Goal: Information Seeking & Learning: Learn about a topic

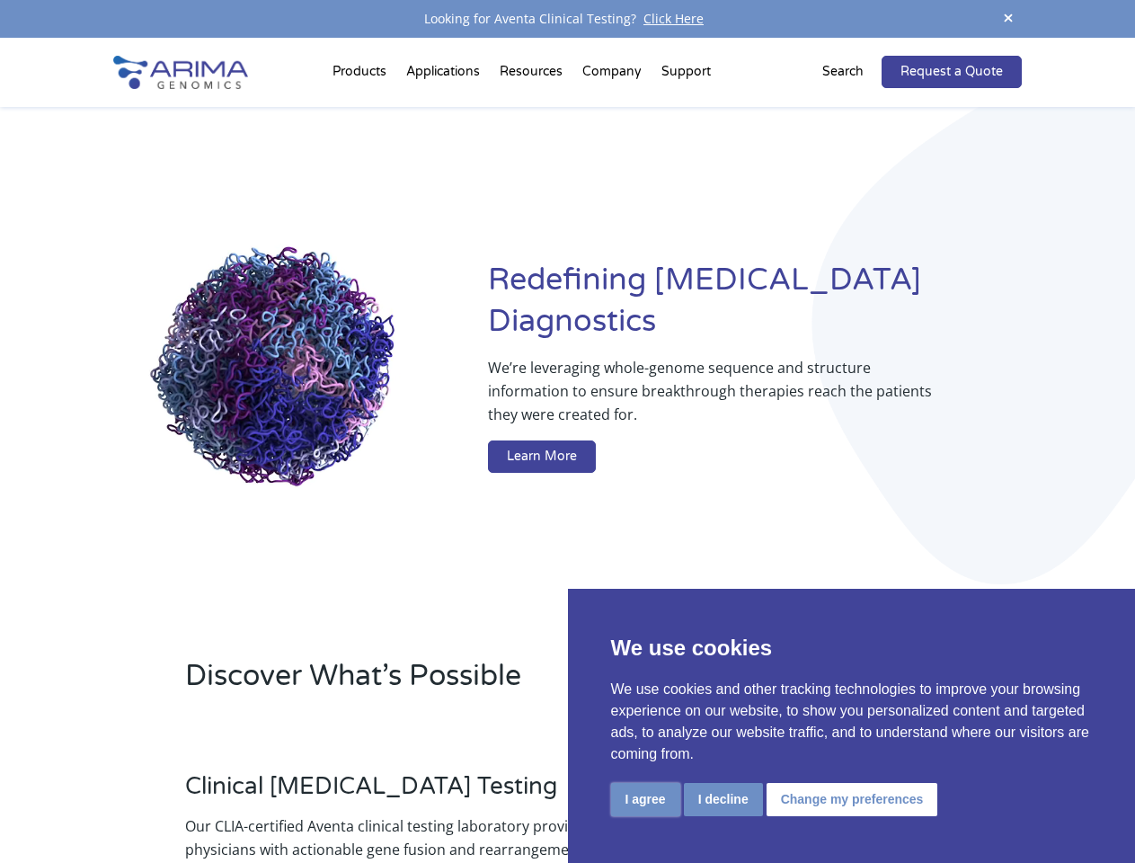
click at [645, 799] on button "I agree" at bounding box center [645, 799] width 69 height 33
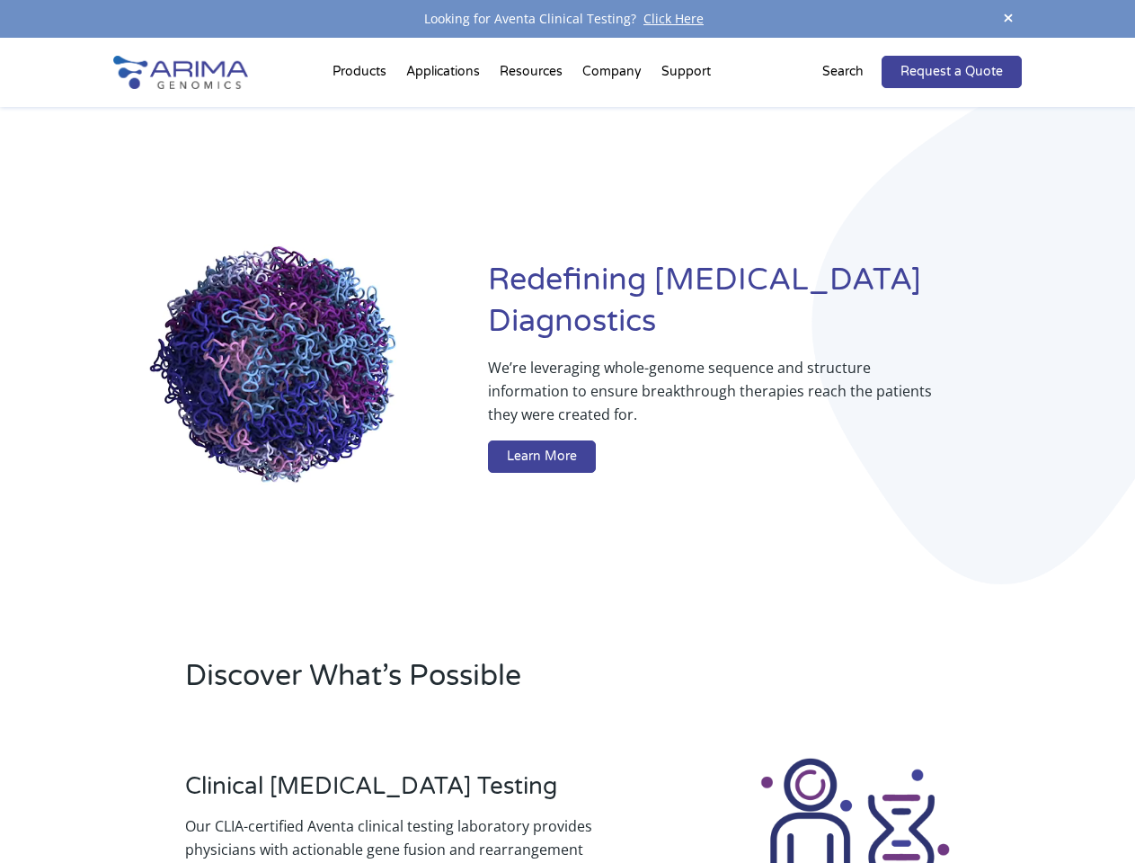
click at [722, 799] on div at bounding box center [854, 854] width 333 height 199
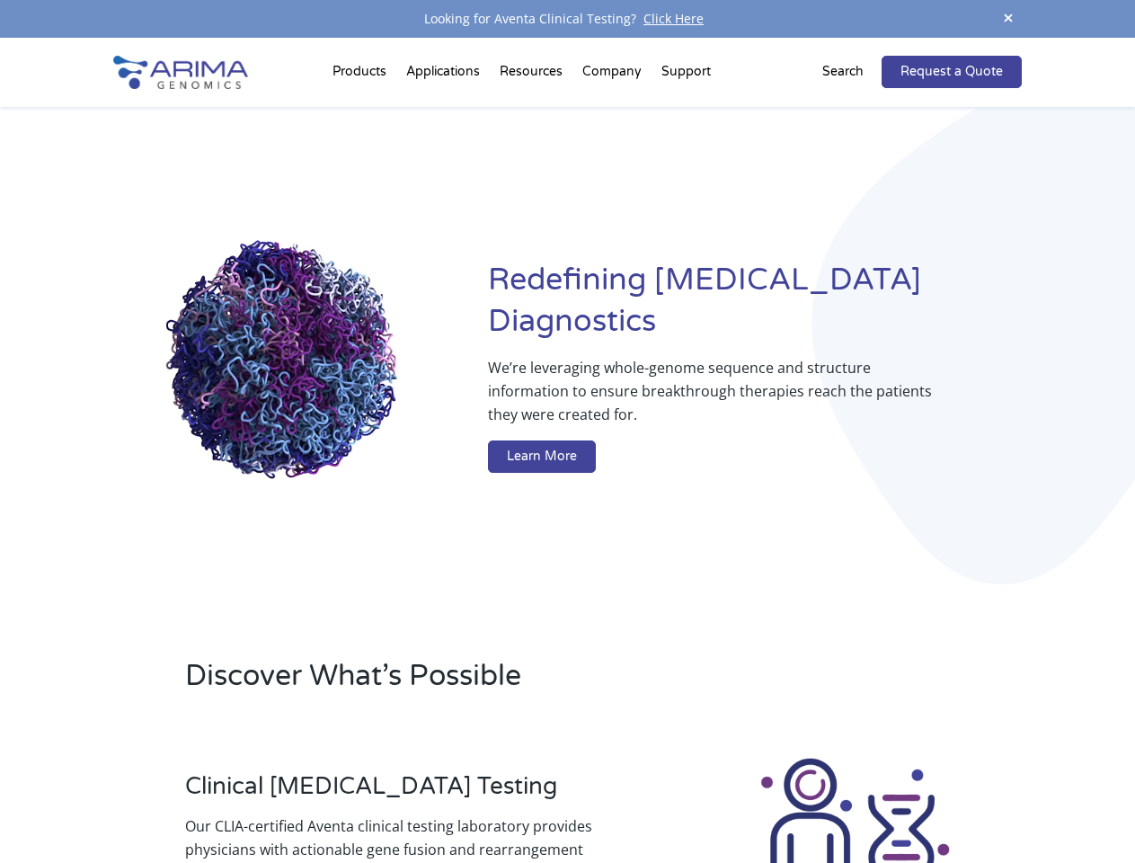
click at [849, 799] on img at bounding box center [854, 854] width 199 height 199
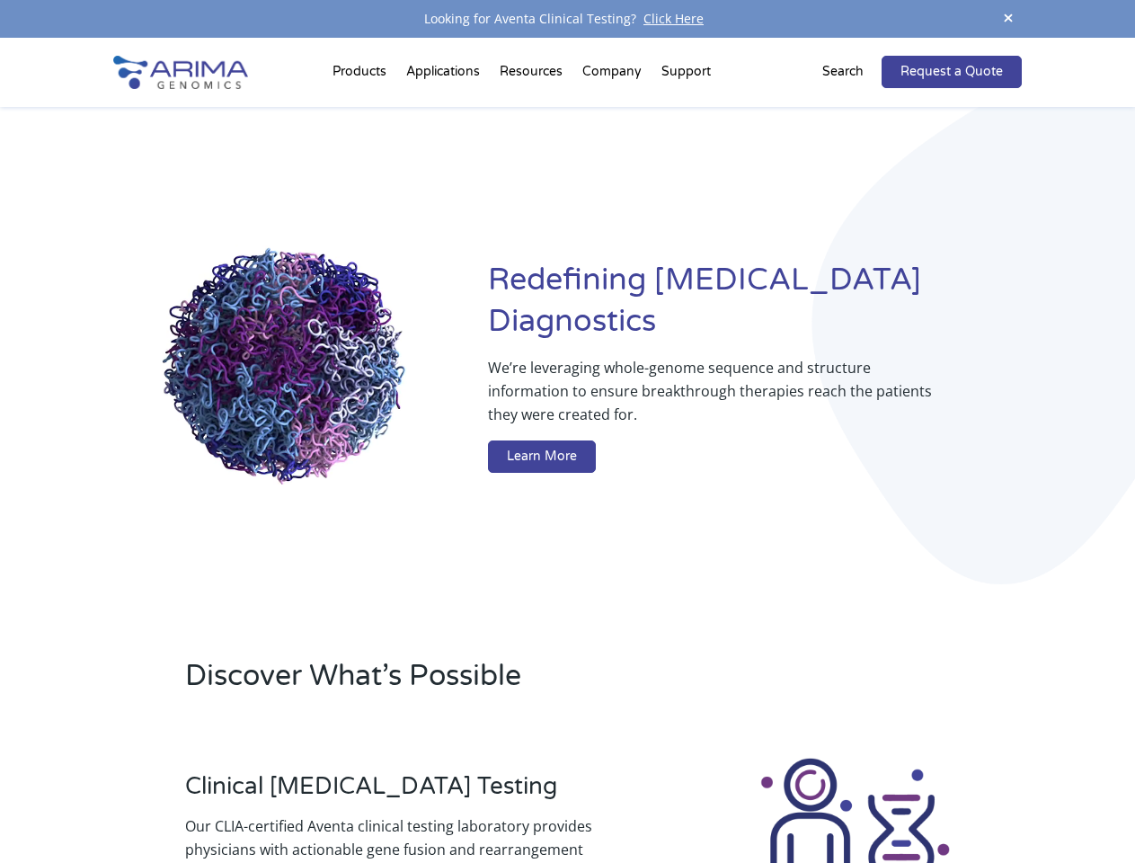
click at [1008, 19] on span at bounding box center [1008, 19] width 27 height 24
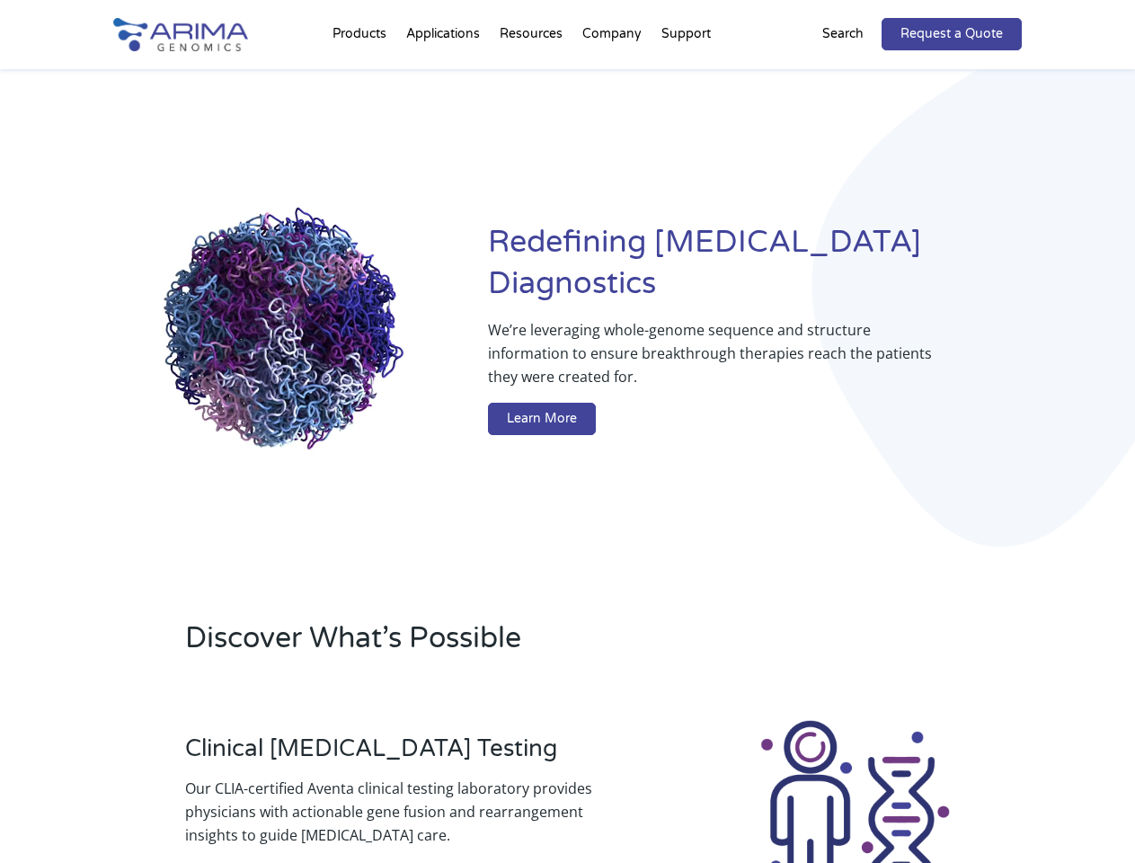
click at [362, 75] on div "Redefining [MEDICAL_DATA] Diagnostics We’re leveraging whole-genome sequence an…" at bounding box center [566, 332] width 907 height 527
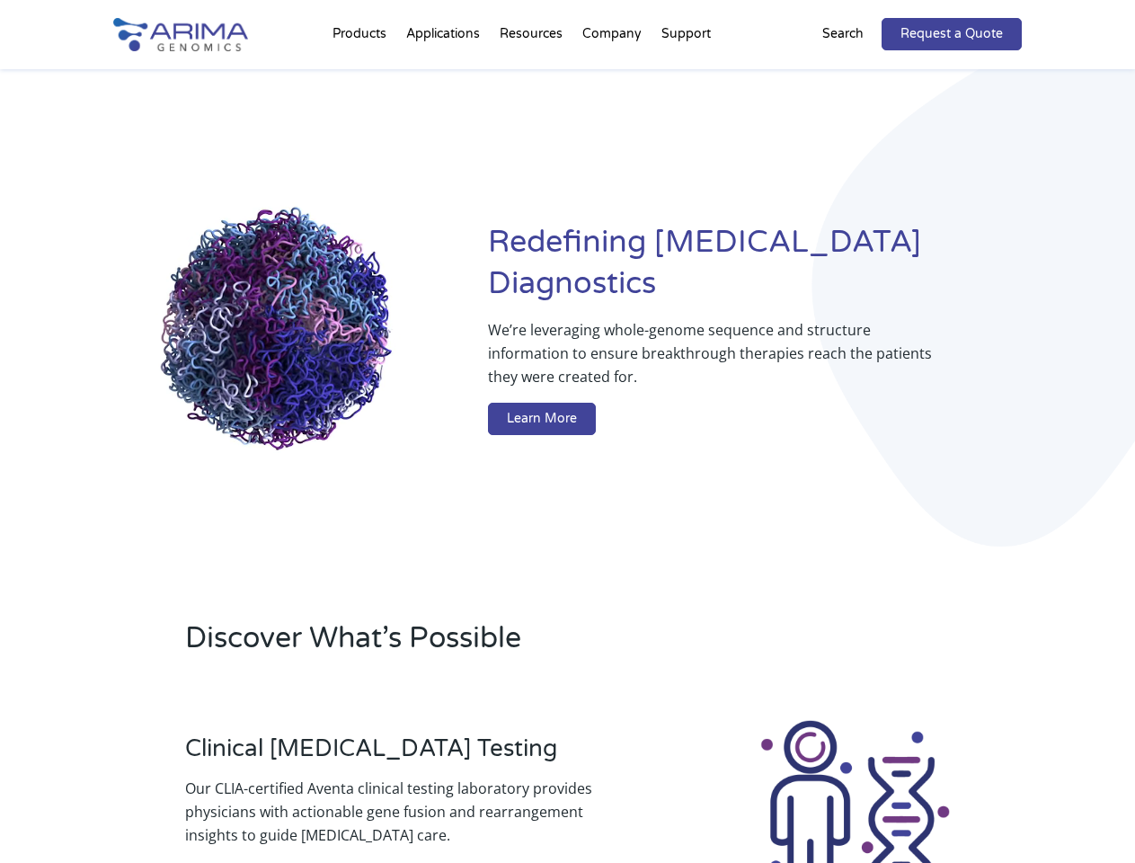
click at [533, 75] on div "Redefining [MEDICAL_DATA] Diagnostics We’re leveraging whole-genome sequence an…" at bounding box center [566, 332] width 907 height 527
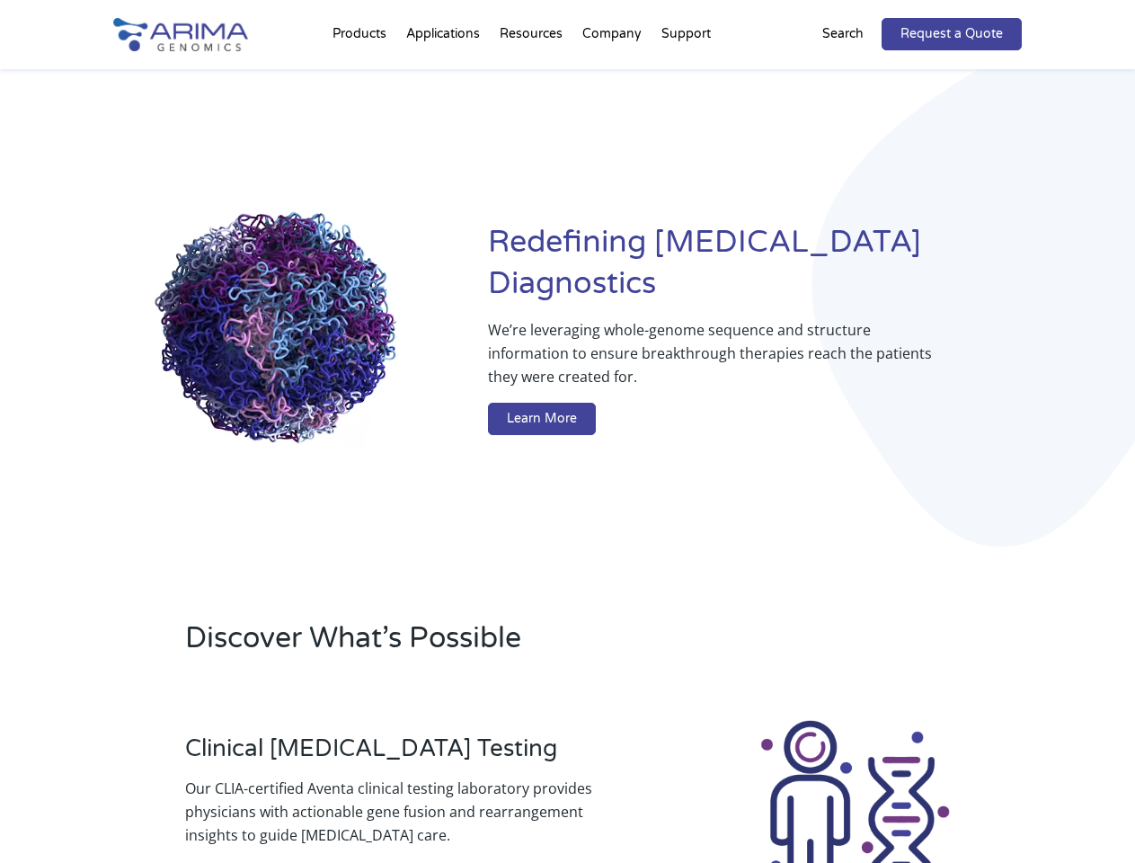
click at [613, 75] on div "Redefining [MEDICAL_DATA] Diagnostics We’re leveraging whole-genome sequence an…" at bounding box center [566, 332] width 907 height 527
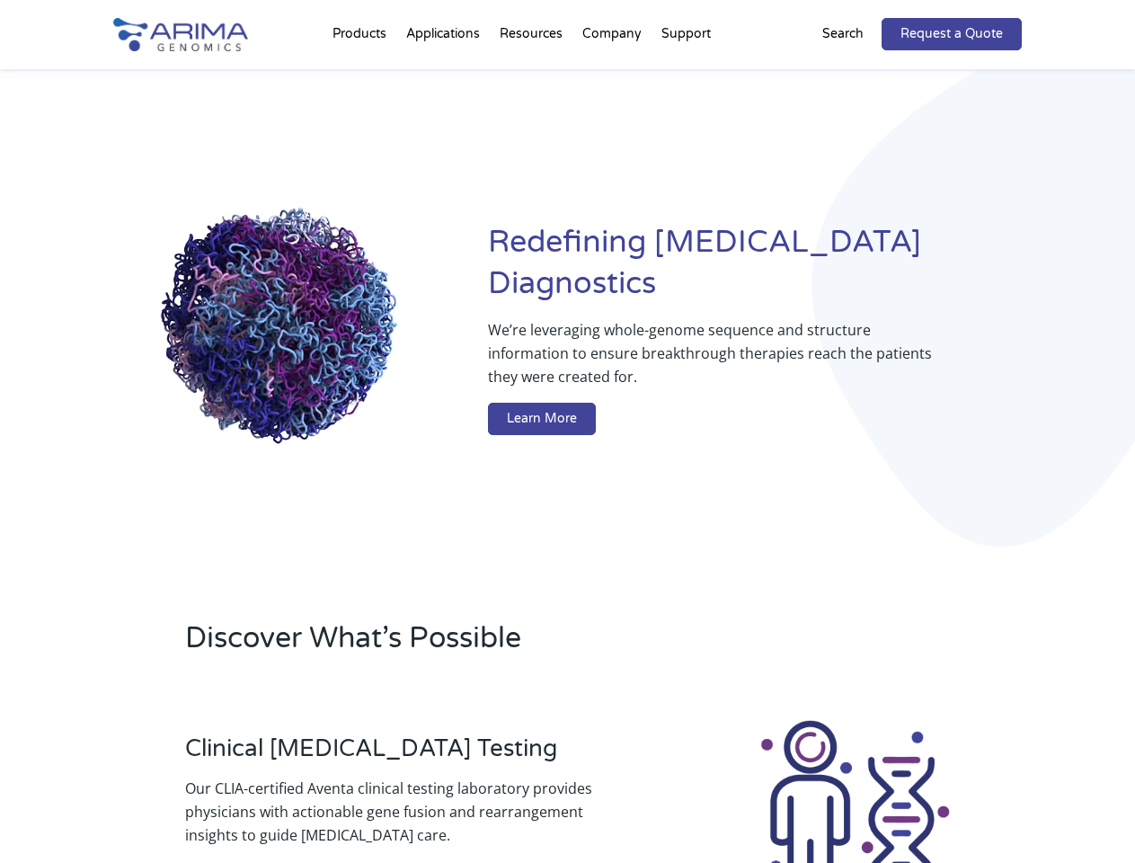
click at [686, 75] on div "Redefining [MEDICAL_DATA] Diagnostics We’re leveraging whole-genome sequence an…" at bounding box center [566, 332] width 907 height 527
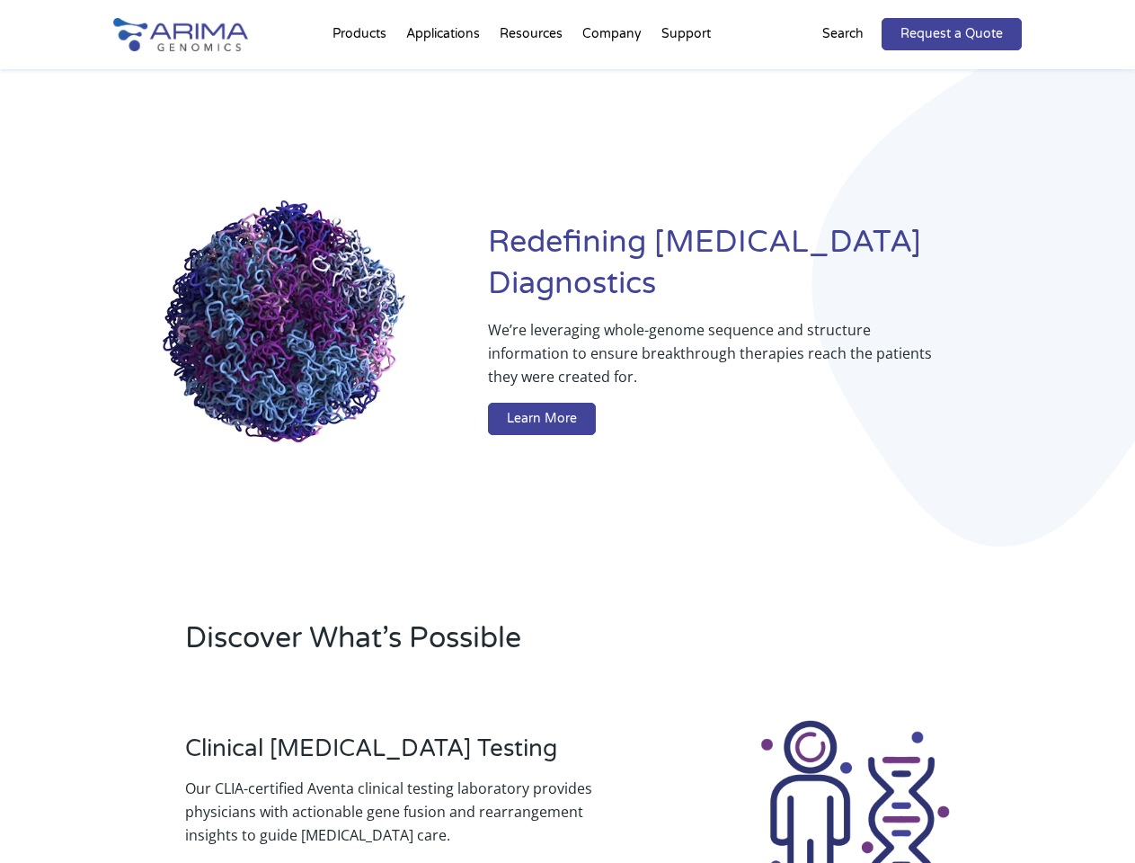
click at [854, 72] on div "Redefining [MEDICAL_DATA] Diagnostics We’re leveraging whole-genome sequence an…" at bounding box center [566, 332] width 907 height 527
